Goal: Task Accomplishment & Management: Use online tool/utility

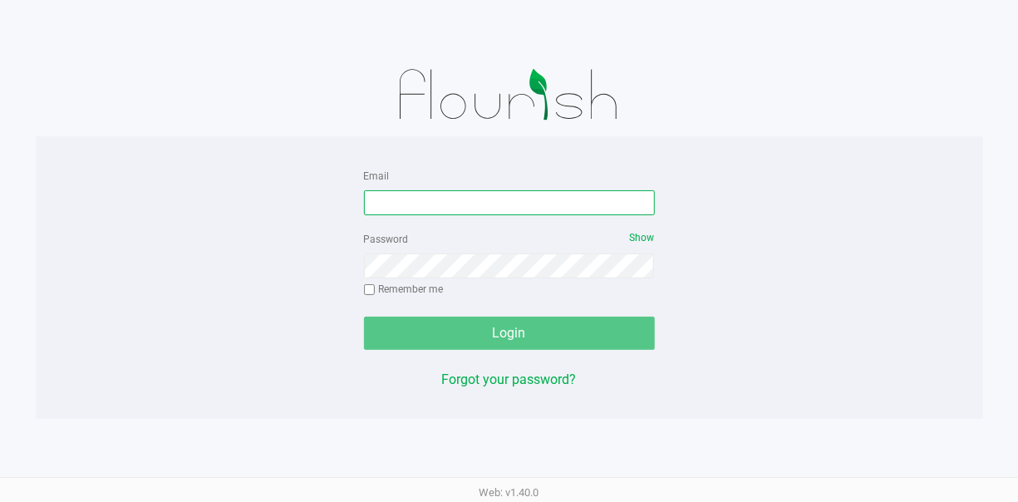
click at [381, 193] on input "Email" at bounding box center [509, 202] width 291 height 25
type input "[EMAIL_ADDRESS][DOMAIN_NAME]"
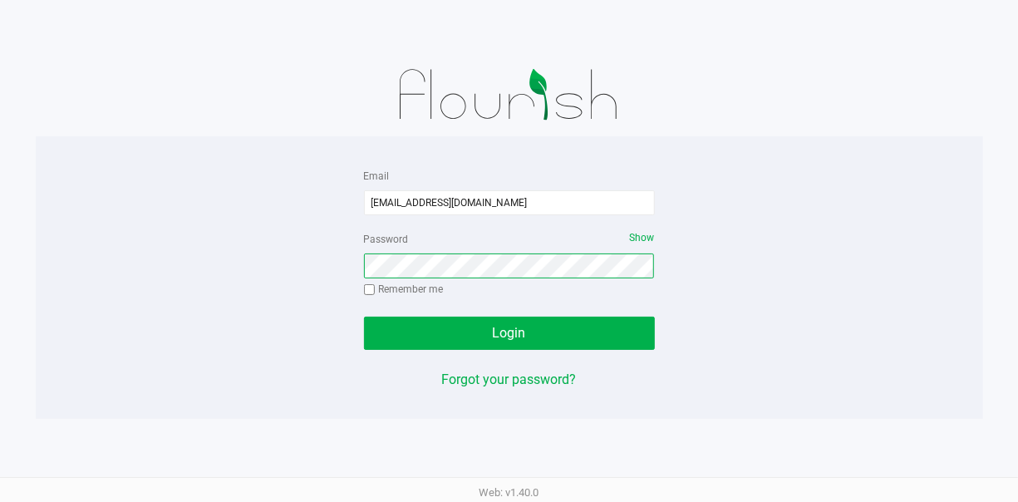
click at [364, 316] on button "Login" at bounding box center [509, 332] width 291 height 33
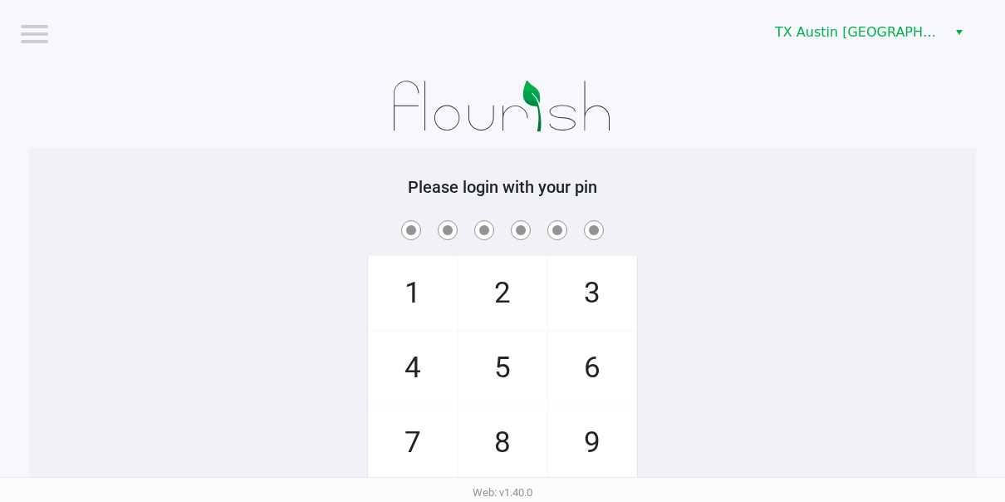
click at [820, 16] on div "TX Austin [GEOGRAPHIC_DATA]" at bounding box center [760, 32] width 490 height 65
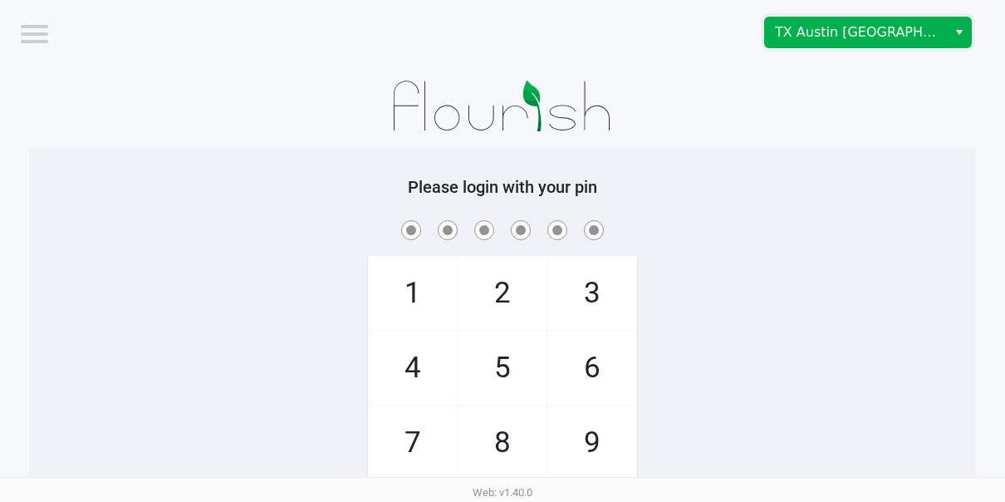
click at [826, 37] on span "TX Austin [GEOGRAPHIC_DATA]" at bounding box center [856, 32] width 162 height 20
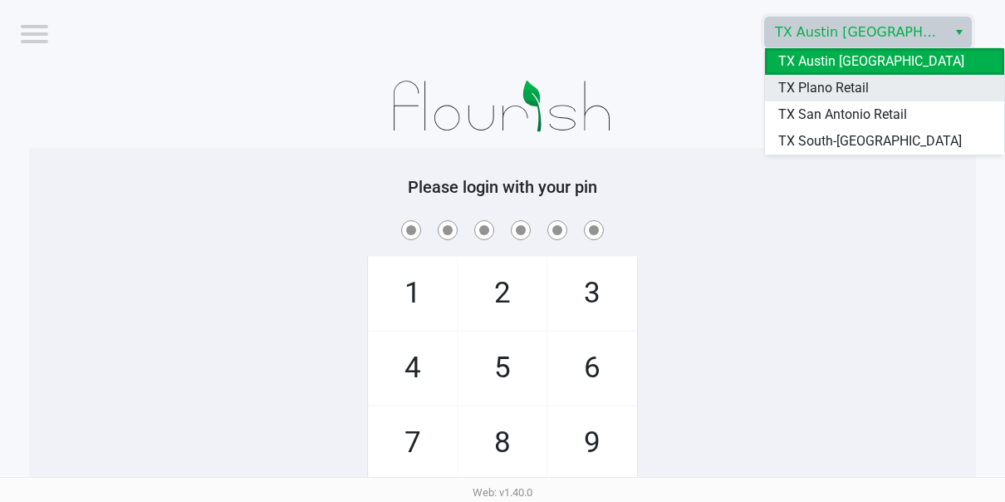
click at [856, 100] on li "TX Plano Retail" at bounding box center [884, 88] width 239 height 27
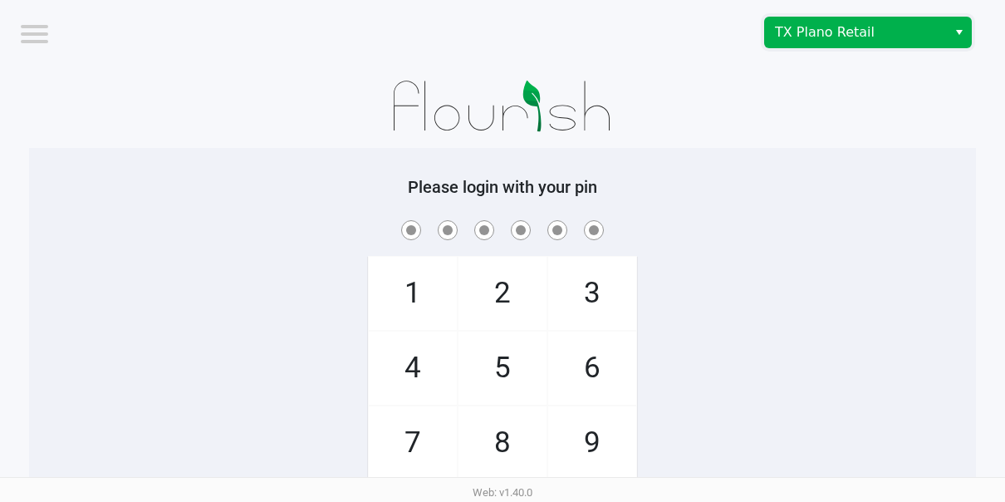
drag, startPoint x: 844, startPoint y: 30, endPoint x: 846, endPoint y: 40, distance: 10.3
click at [844, 32] on span "TX Plano Retail" at bounding box center [856, 32] width 162 height 20
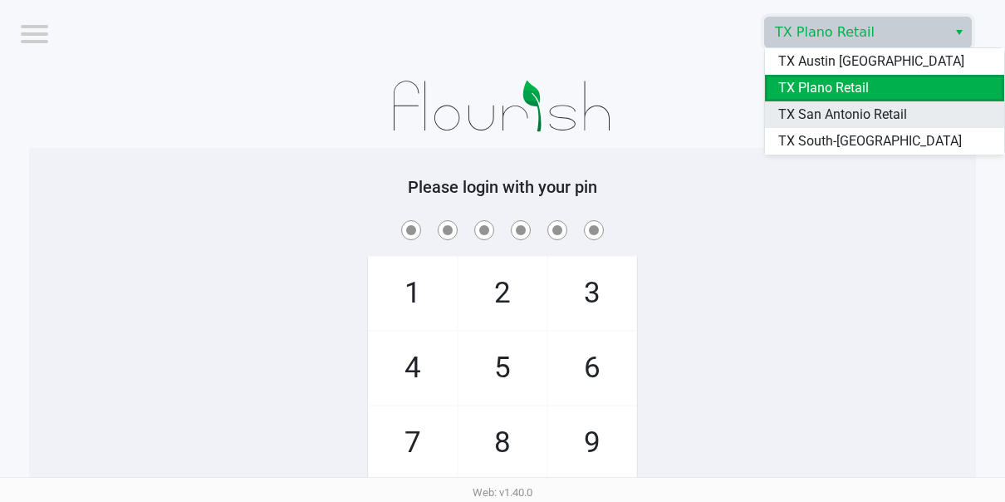
click at [856, 116] on span "TX San Antonio Retail" at bounding box center [842, 115] width 129 height 20
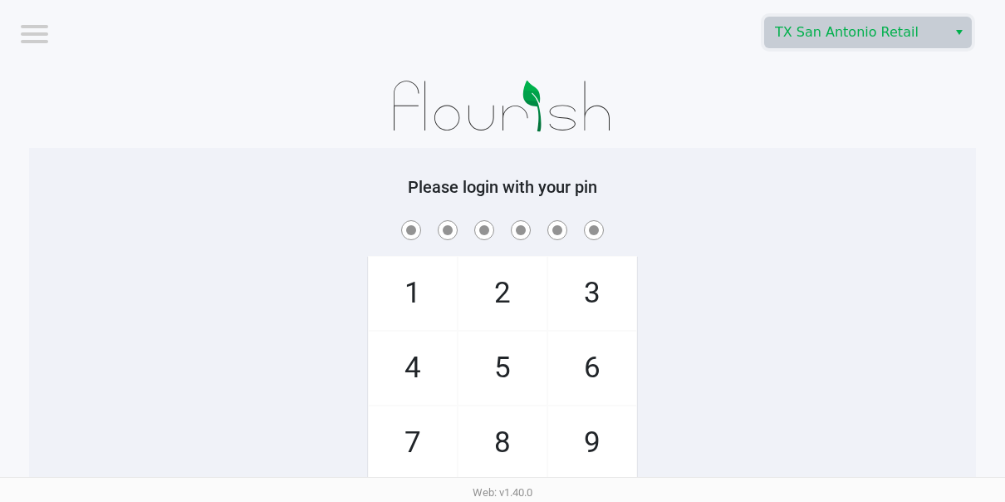
click at [508, 422] on span "8" at bounding box center [503, 442] width 88 height 73
checkbox input "true"
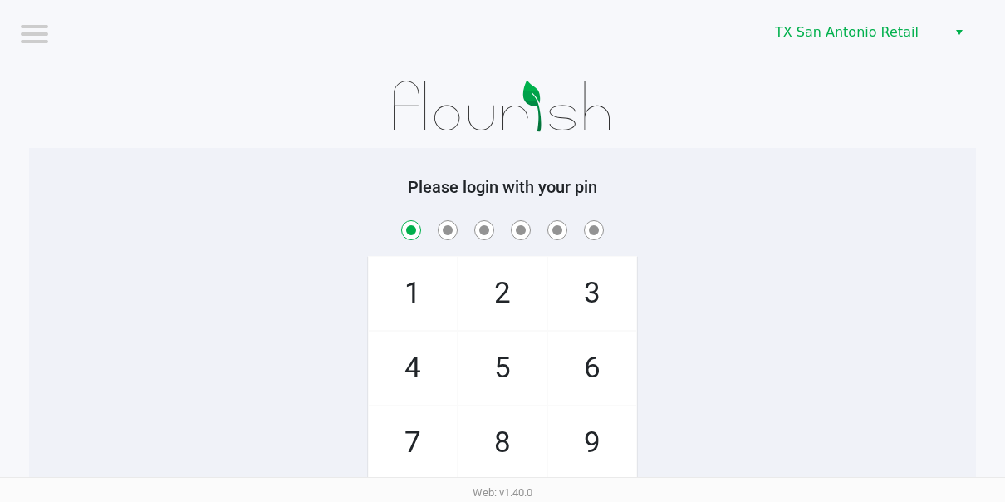
click at [514, 389] on span "5" at bounding box center [503, 367] width 88 height 73
checkbox input "true"
drag, startPoint x: 445, startPoint y: 442, endPoint x: 465, endPoint y: 415, distance: 33.2
click at [449, 438] on span "7" at bounding box center [413, 442] width 88 height 73
checkbox input "true"
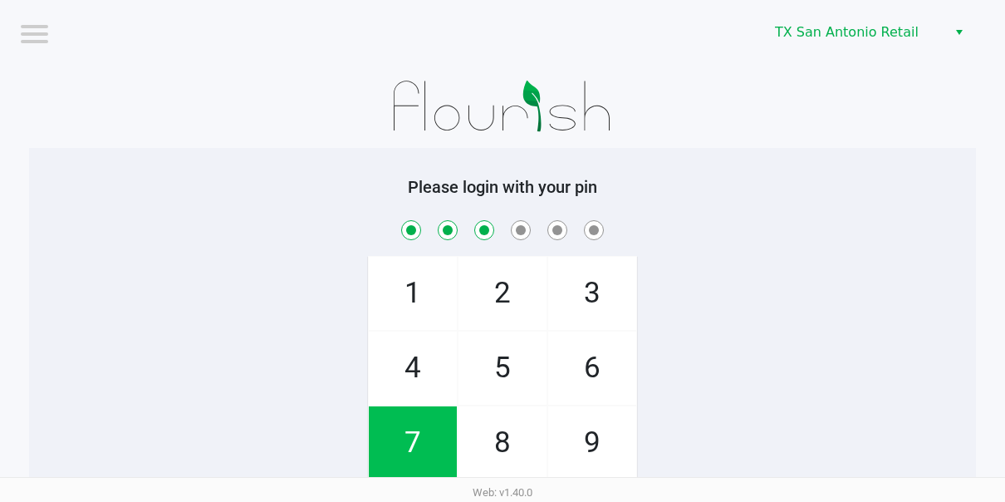
drag, startPoint x: 525, startPoint y: 360, endPoint x: 531, endPoint y: 370, distance: 12.3
click at [528, 365] on span "5" at bounding box center [503, 367] width 88 height 73
checkbox input "true"
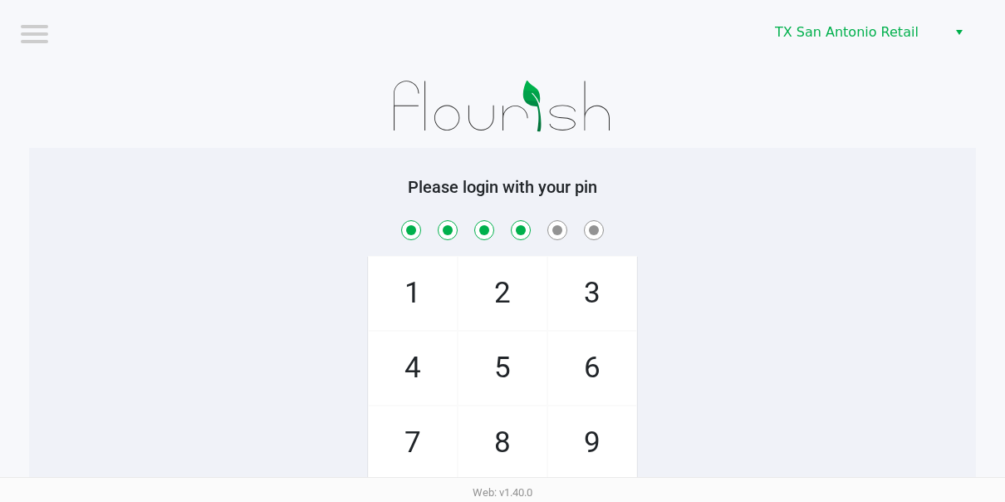
click at [562, 415] on span "9" at bounding box center [592, 442] width 88 height 73
checkbox input "true"
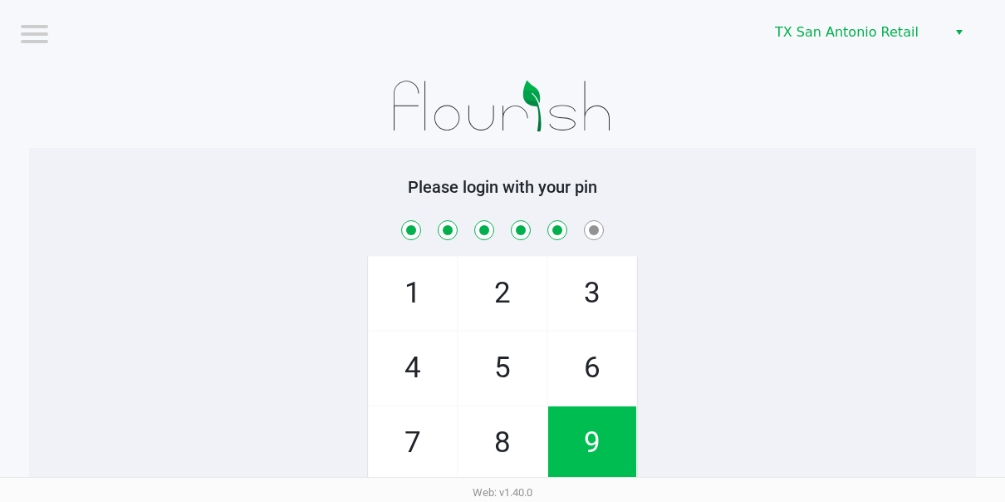
click at [591, 306] on span "3" at bounding box center [592, 293] width 88 height 73
checkbox input "true"
